Goal: Task Accomplishment & Management: Manage account settings

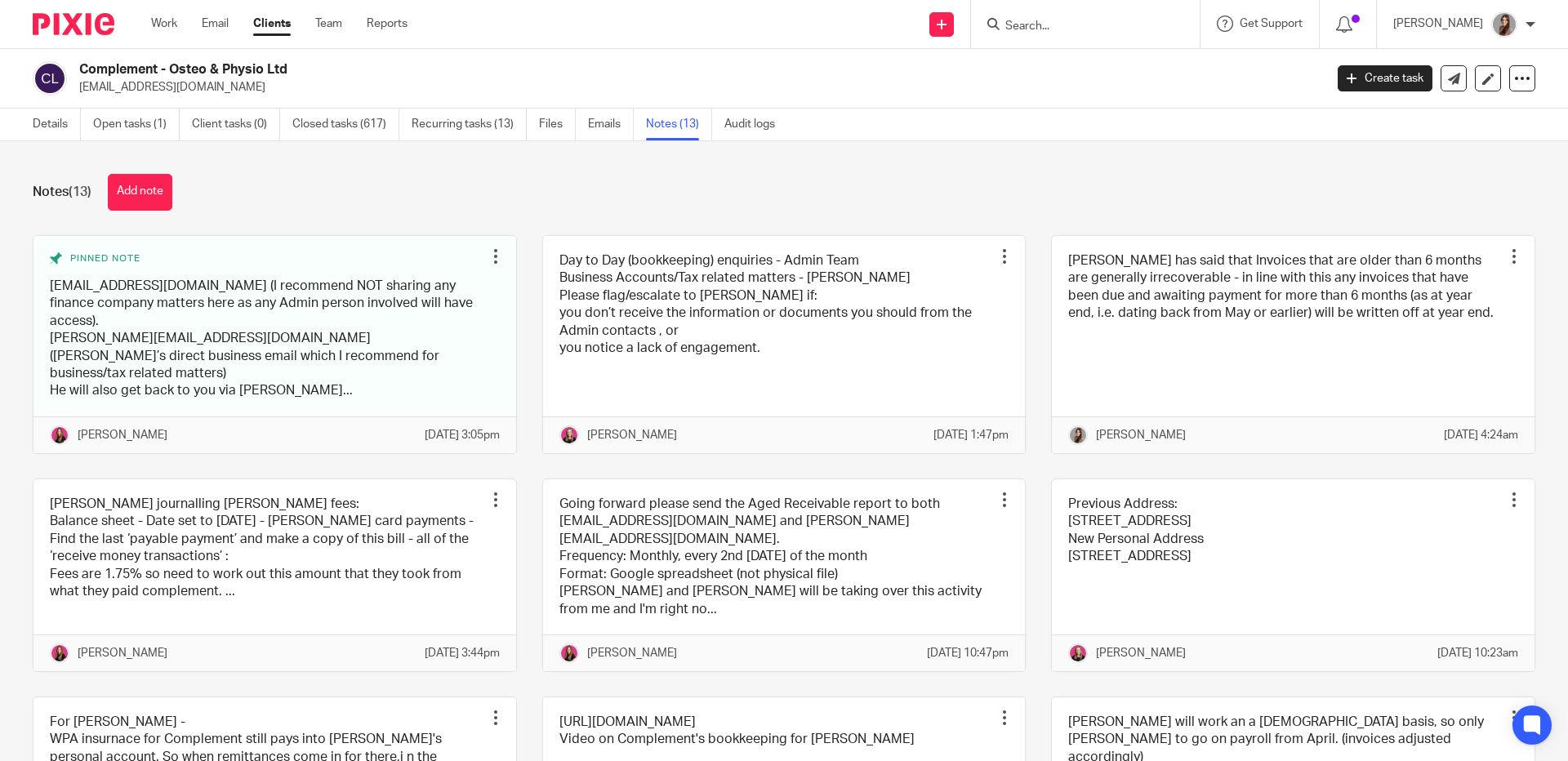
click at [1051, 25] on input "Search" at bounding box center [1078, 27] width 147 height 15
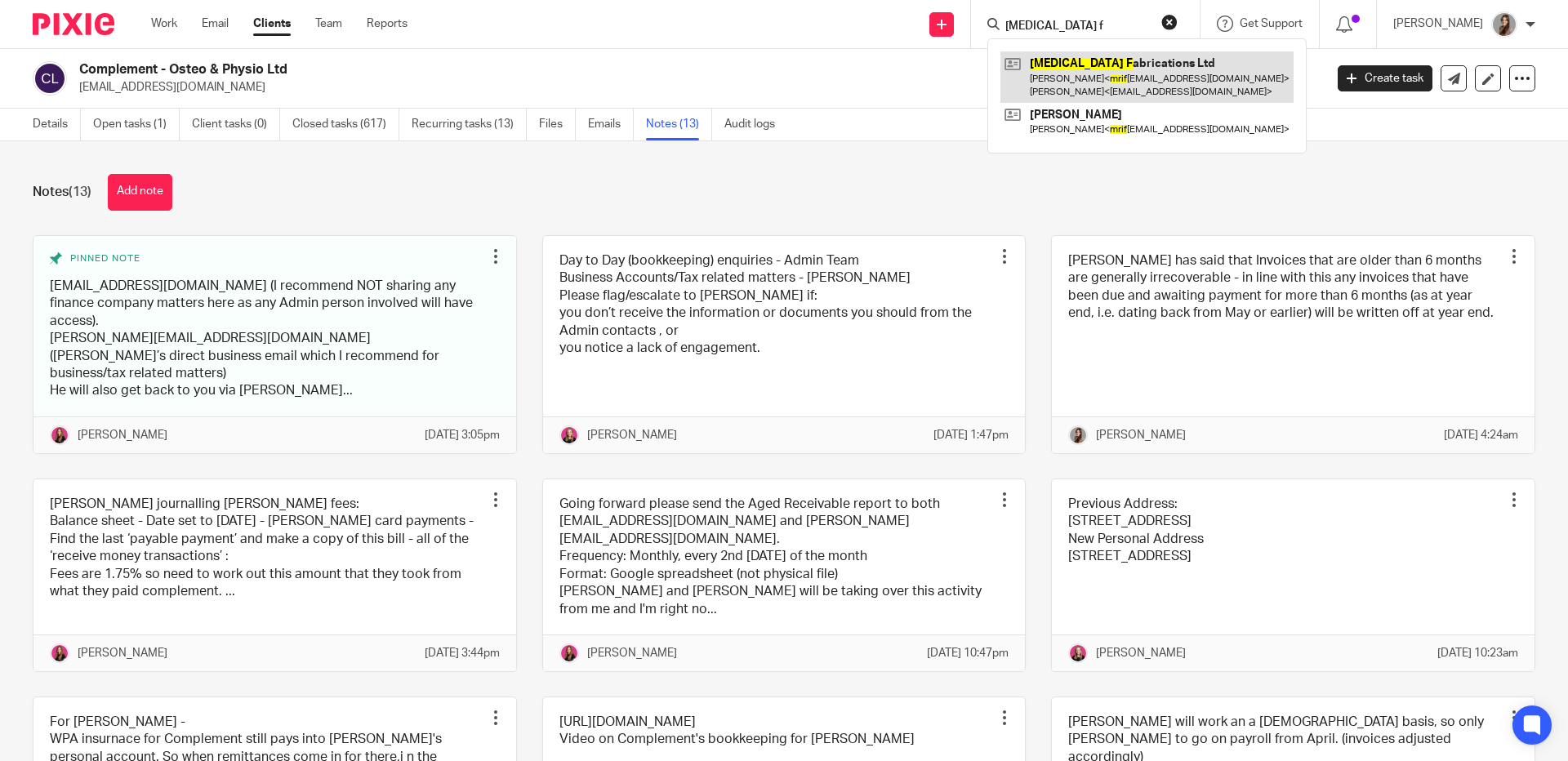
type input "mri f"
click at [1125, 62] on link at bounding box center [1147, 77] width 293 height 51
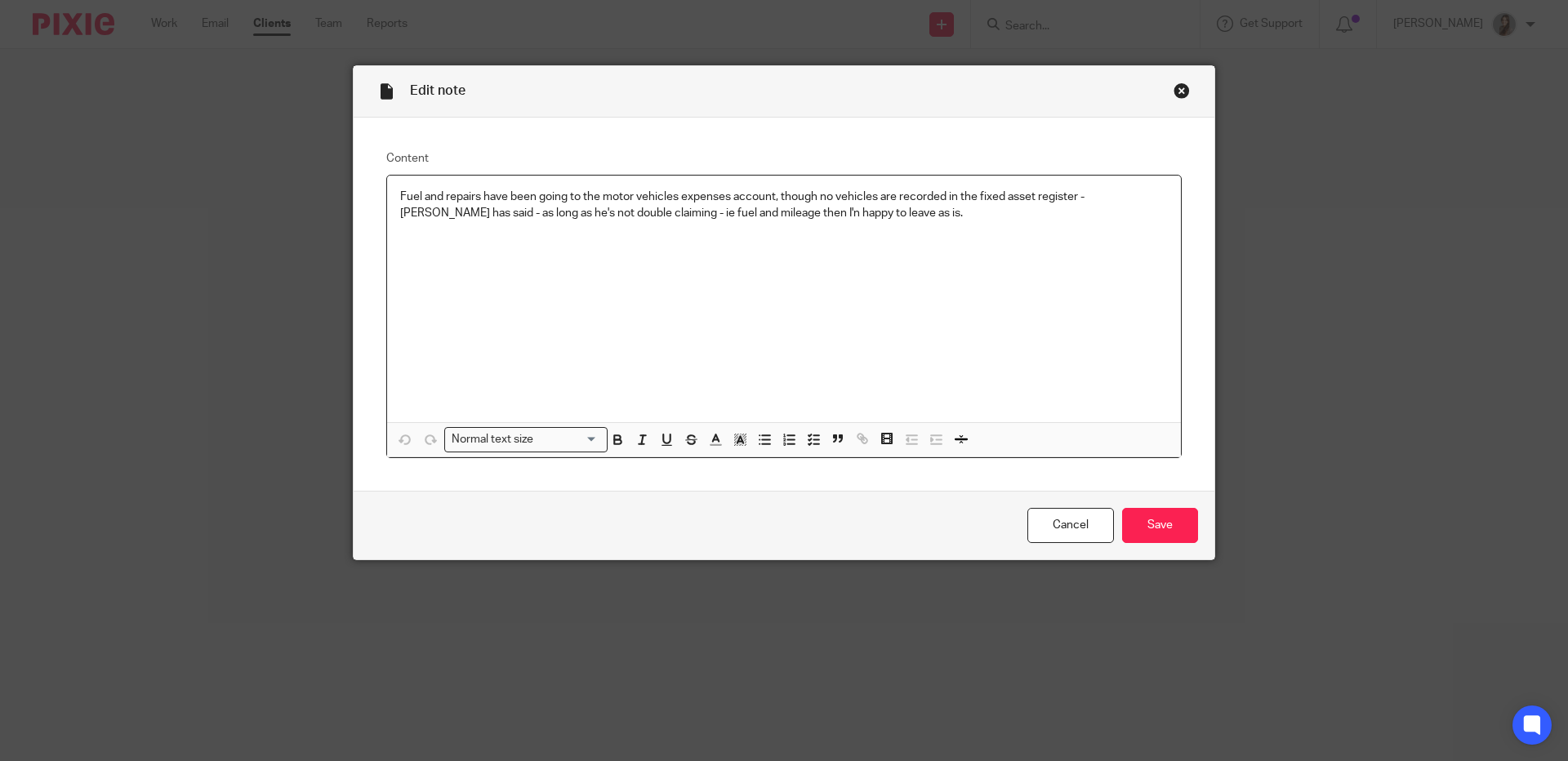
click at [1003, 230] on div "Fuel and repairs have been going to the motor vehicles expenses account, though…" at bounding box center [784, 298] width 794 height 246
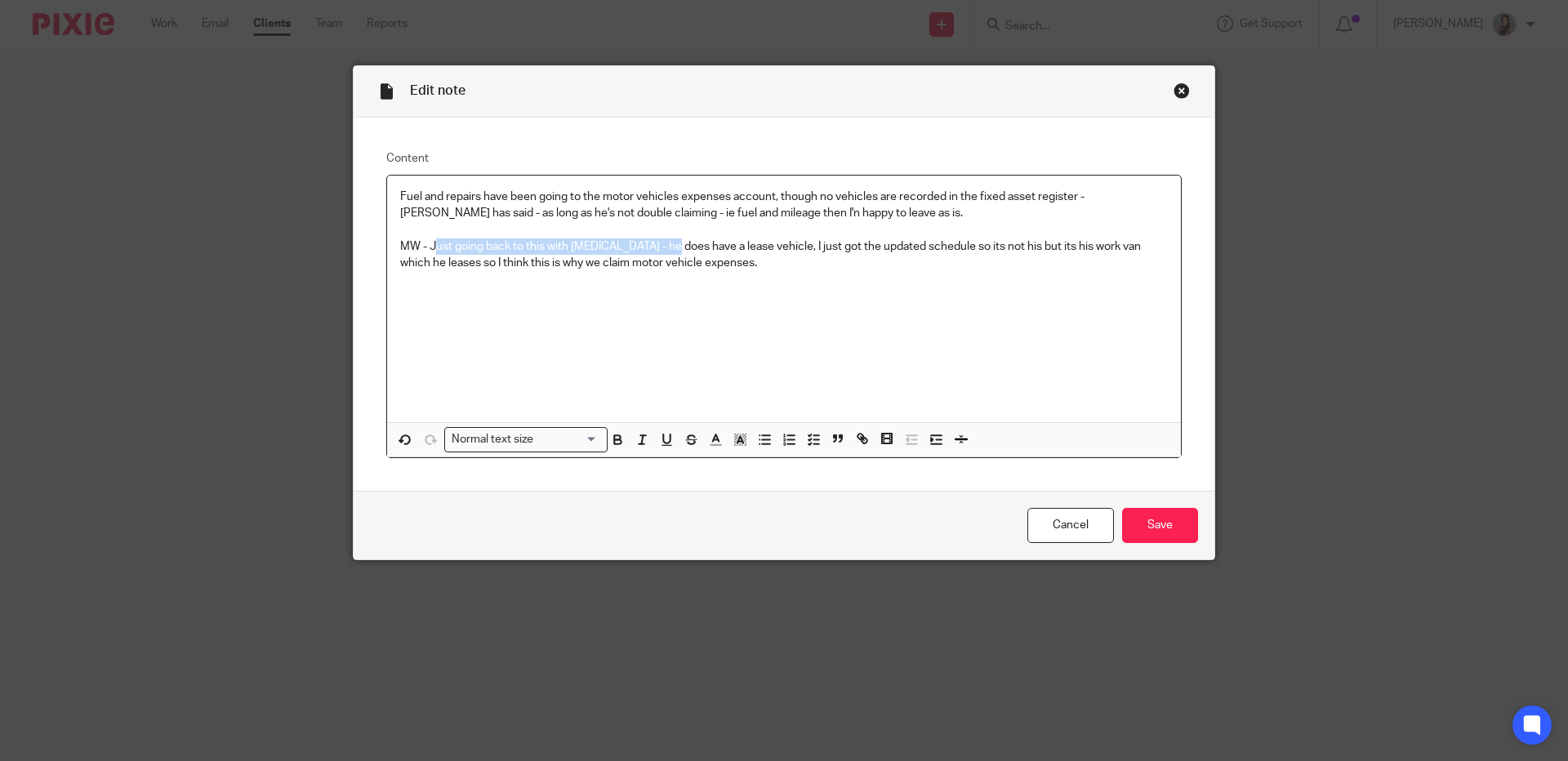
drag, startPoint x: 665, startPoint y: 248, endPoint x: 426, endPoint y: 243, distance: 239.1
click at [426, 243] on p "MW - Just going back to this with MRI - he does have a lease vehicle, I just go…" at bounding box center [784, 254] width 768 height 34
drag, startPoint x: 523, startPoint y: 244, endPoint x: 770, endPoint y: 240, distance: 247.0
click at [770, 240] on p "MW - Has a lease vehicle, I just got the updated schedule so its not his but it…" at bounding box center [784, 254] width 768 height 34
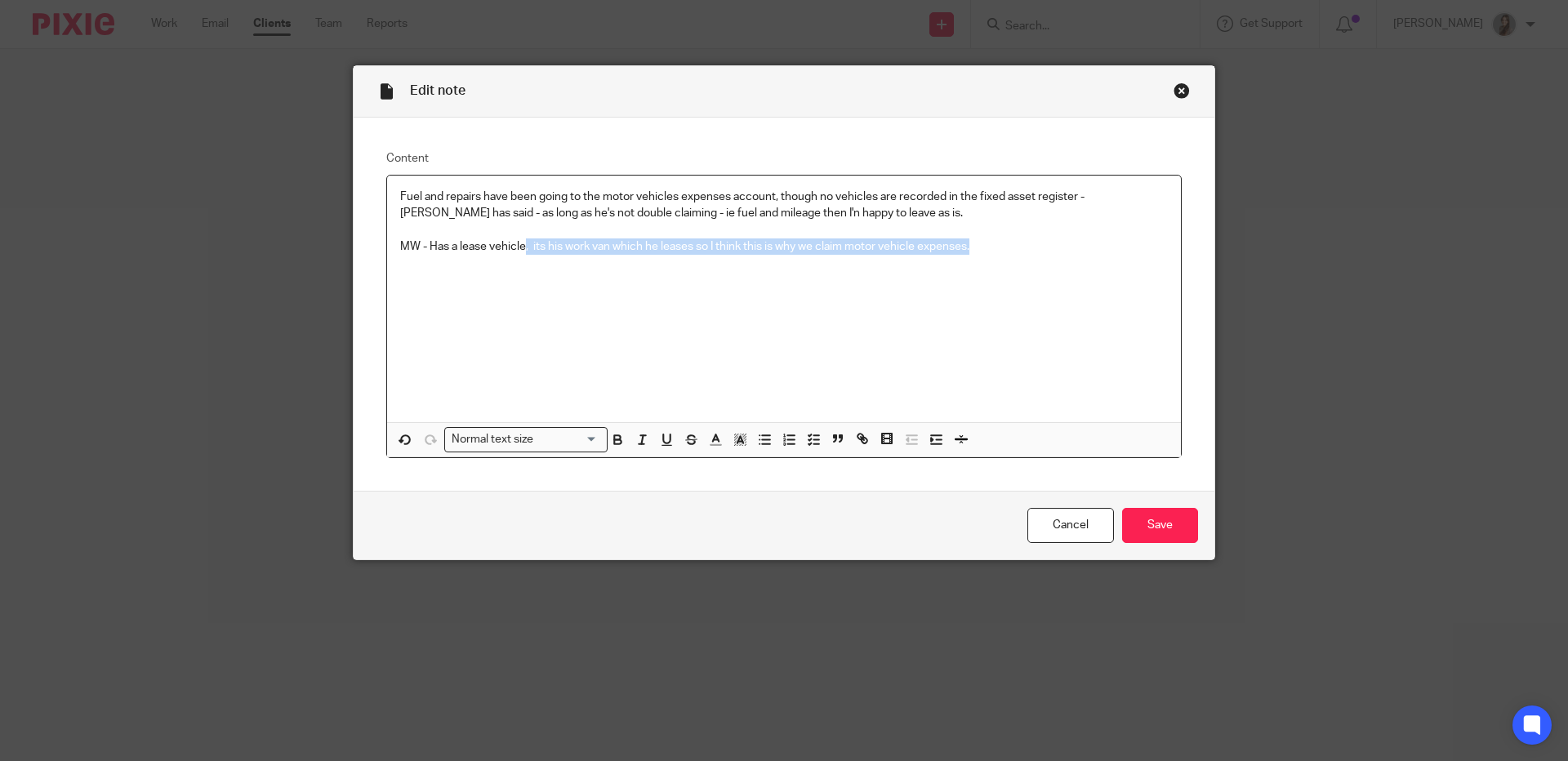
drag, startPoint x: 1008, startPoint y: 248, endPoint x: 516, endPoint y: 251, distance: 492.0
click at [516, 251] on p "MW - Has a lease vehicle, its his work van which he leases so I think this is w…" at bounding box center [784, 246] width 768 height 16
click at [485, 246] on p "MW - Has a lease vehicle, its his work van which he leases so I think this is w…" at bounding box center [784, 246] width 768 height 16
drag, startPoint x: 543, startPoint y: 250, endPoint x: 425, endPoint y: 247, distance: 118.0
click at [425, 247] on p "MW - Has a lease vehicle, its his work van which he leases so I think this is w…" at bounding box center [784, 246] width 768 height 16
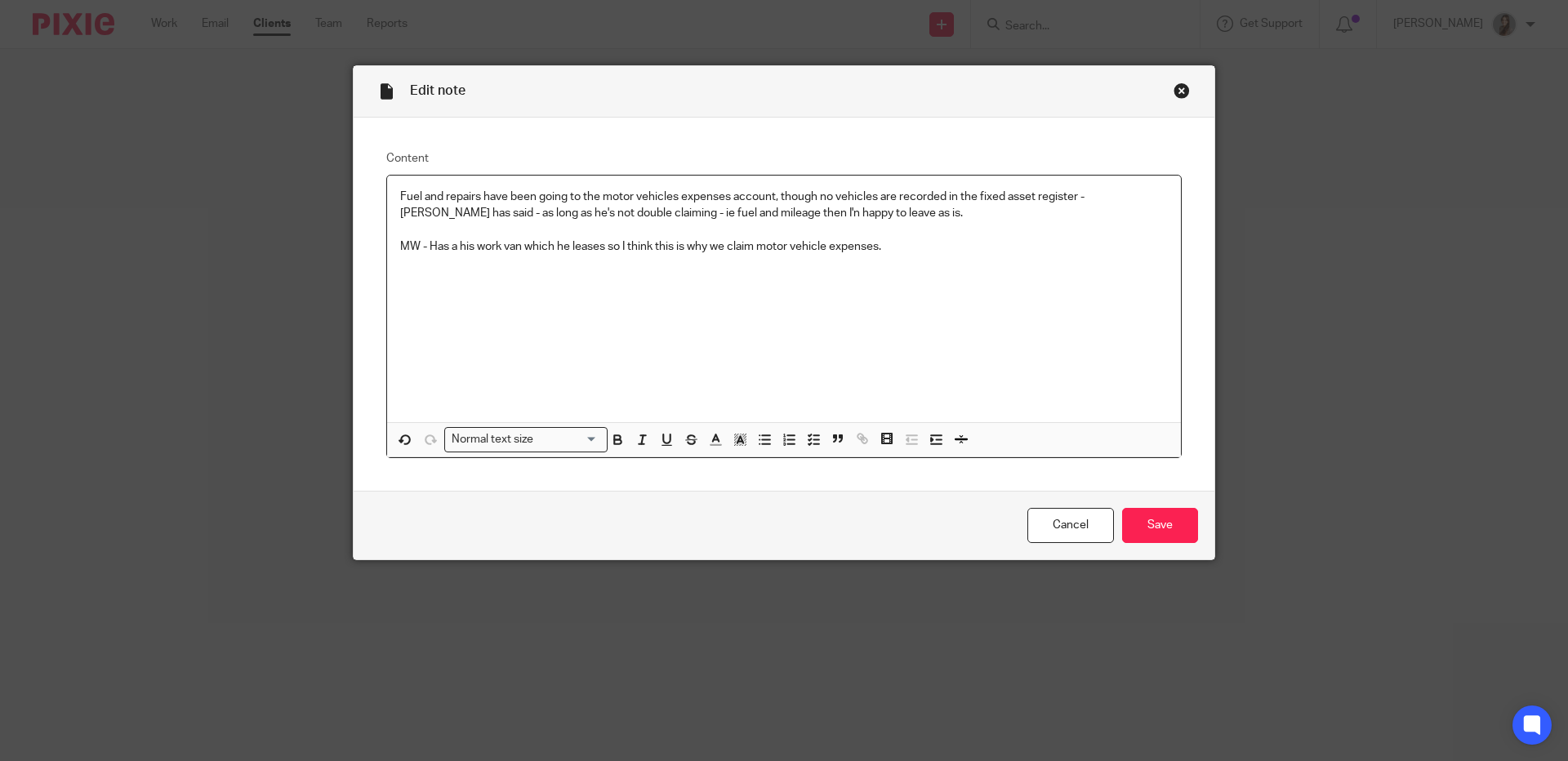
click at [457, 247] on p "MW - Has a his work van which he leases so I think this is why we claim motor v…" at bounding box center [784, 246] width 768 height 16
drag, startPoint x: 579, startPoint y: 242, endPoint x: 647, endPoint y: 219, distance: 71.8
click at [579, 242] on p "MW - Has a work van which he leases so I think this is why we claim motor vehic…" at bounding box center [784, 246] width 768 height 16
click at [413, 246] on p "MW - Has a work van which he leases (not his) so I think this is why we claim m…" at bounding box center [784, 246] width 768 height 16
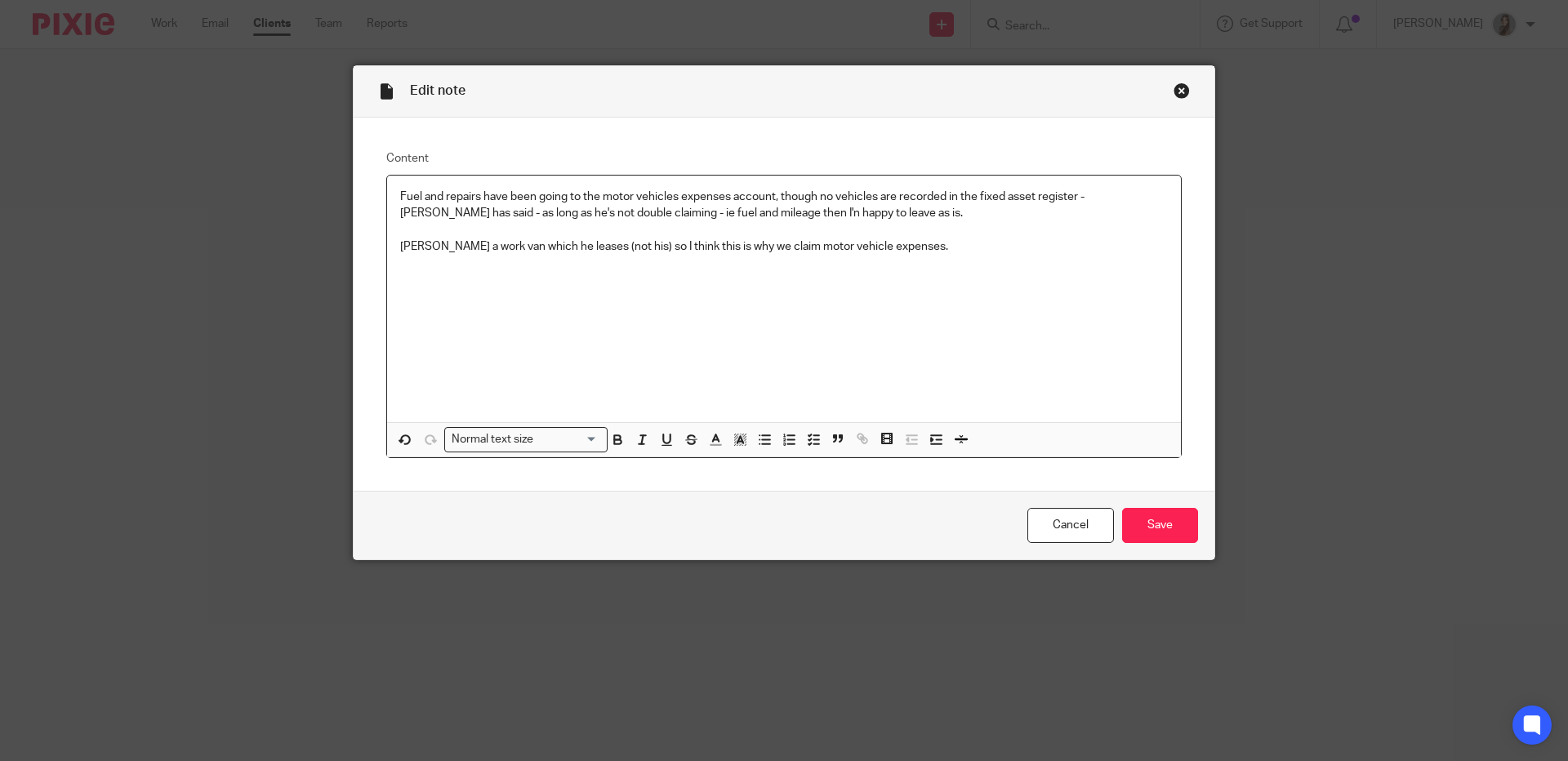
click at [457, 245] on p "Michaela - Has a work van which he leases (not his) so I think this is why we c…" at bounding box center [784, 246] width 768 height 16
click at [1169, 525] on input "Save" at bounding box center [1160, 525] width 76 height 35
